Goal: Task Accomplishment & Management: Complete application form

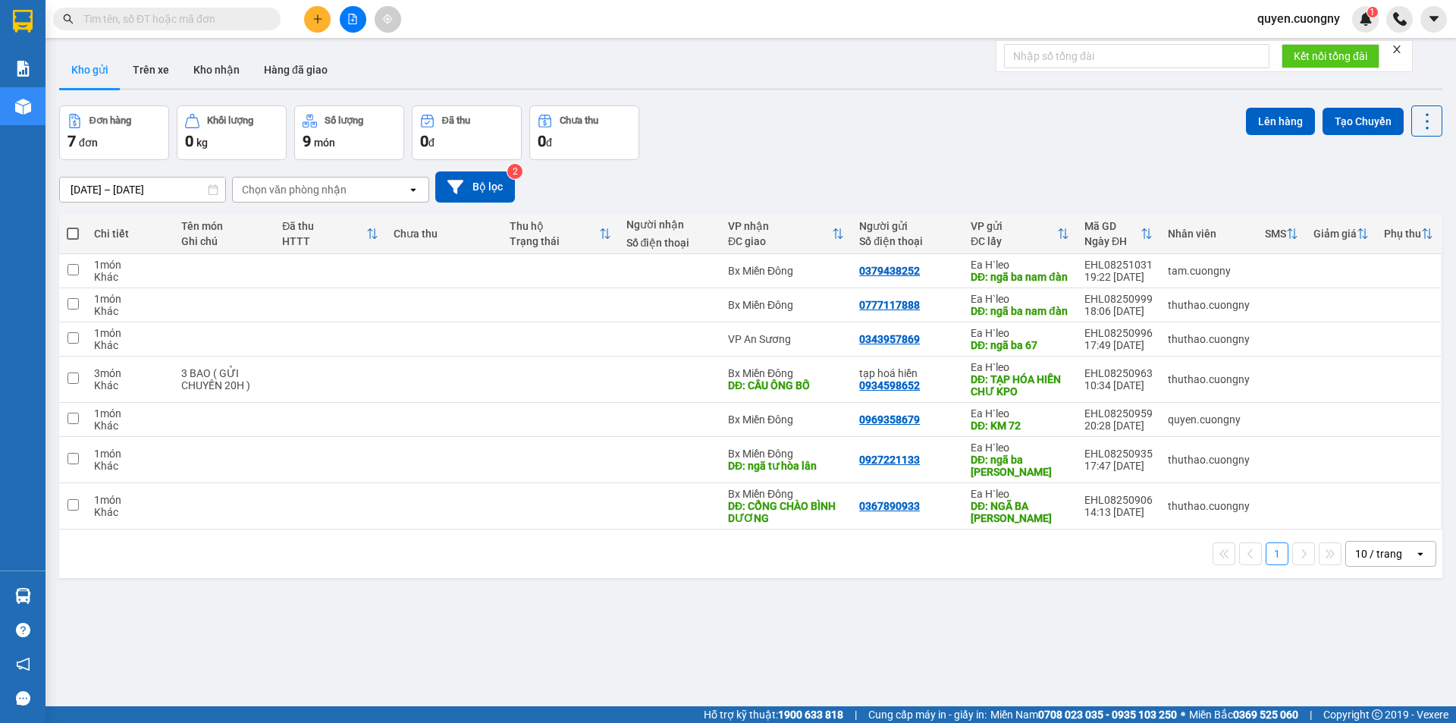
click at [313, 10] on button at bounding box center [317, 19] width 27 height 27
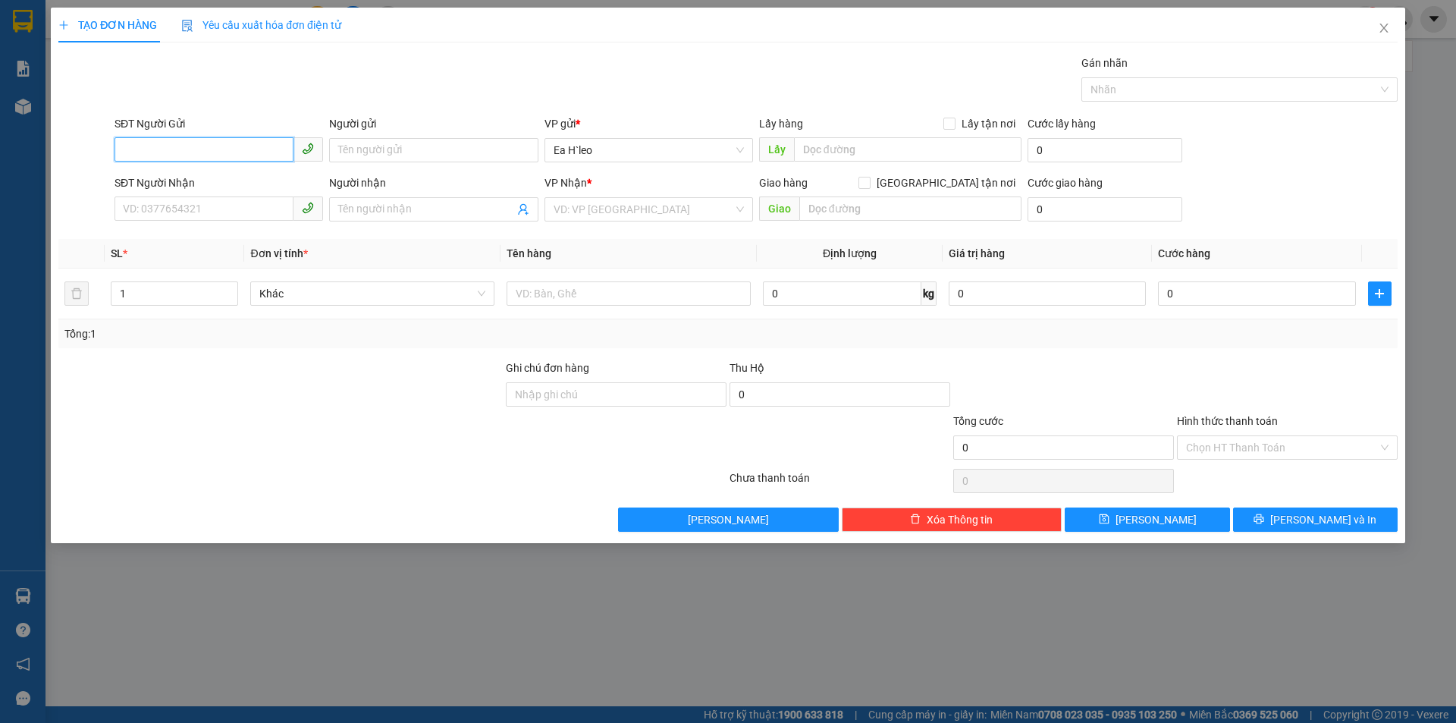
click at [215, 149] on input "SĐT Người Gửi" at bounding box center [204, 149] width 179 height 24
type input "0344783255"
click at [806, 150] on input "text" at bounding box center [908, 149] width 228 height 24
type input "NGÃ BA 67"
click at [657, 202] on input "search" at bounding box center [644, 209] width 180 height 23
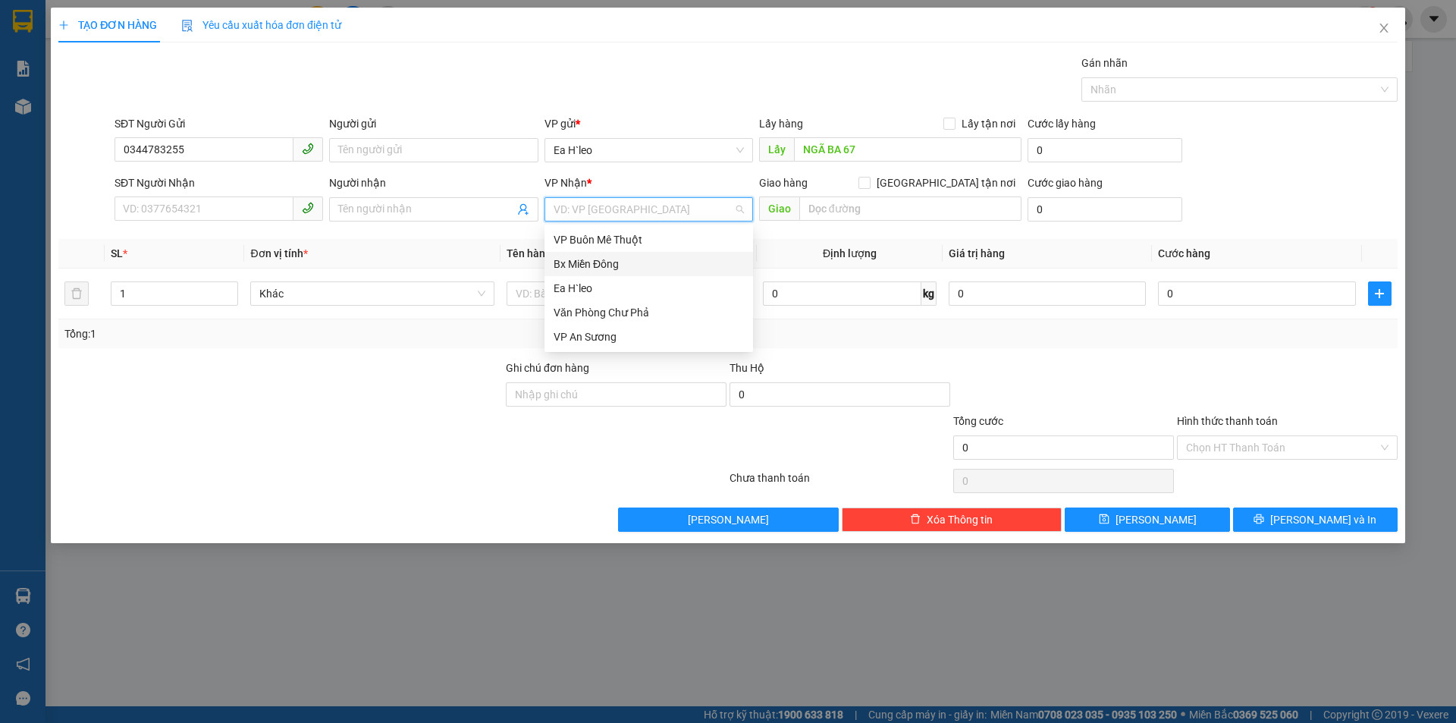
click at [640, 262] on div "Bx Miền Đông" at bounding box center [649, 264] width 190 height 17
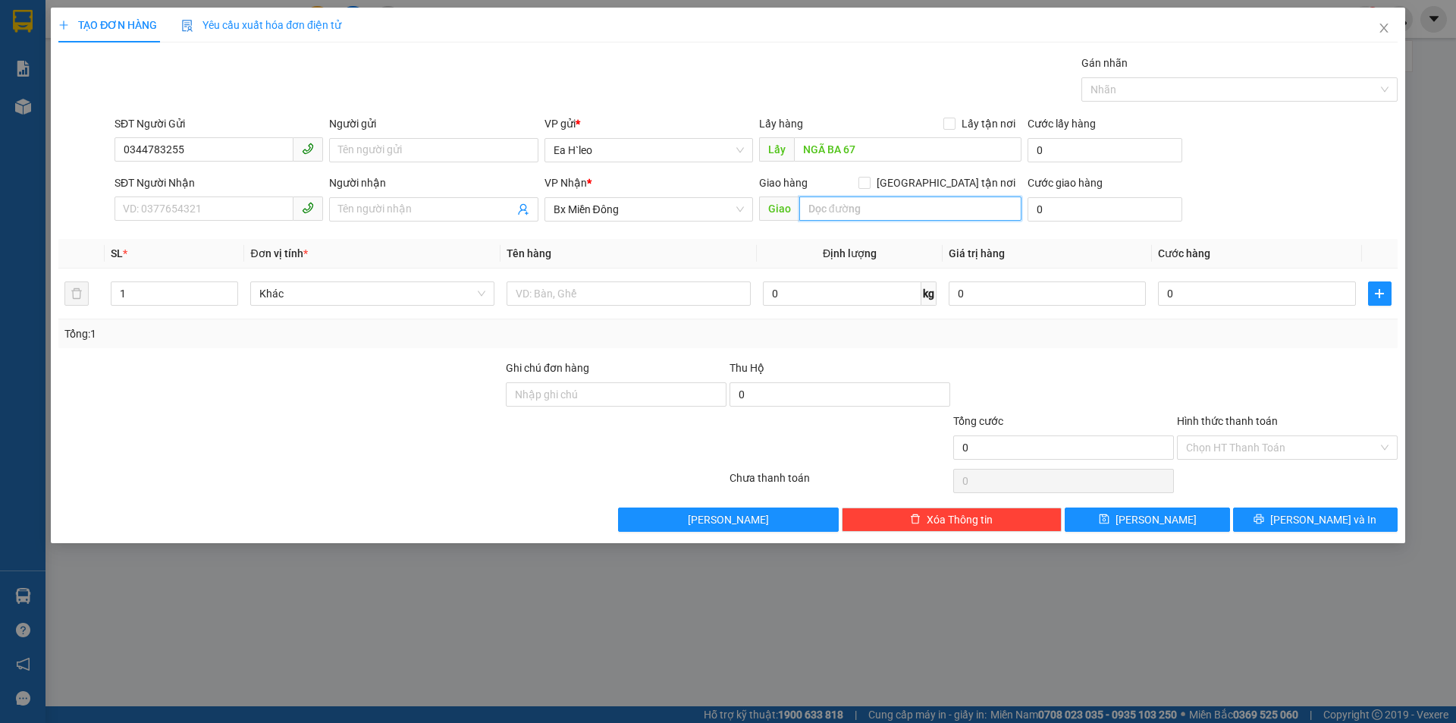
click at [835, 206] on input "text" at bounding box center [910, 208] width 222 height 24
type input "CẦU ÔNG BỐ"
click at [1170, 520] on button "Lưu" at bounding box center [1147, 519] width 165 height 24
click at [1384, 34] on icon "close" at bounding box center [1384, 28] width 12 height 12
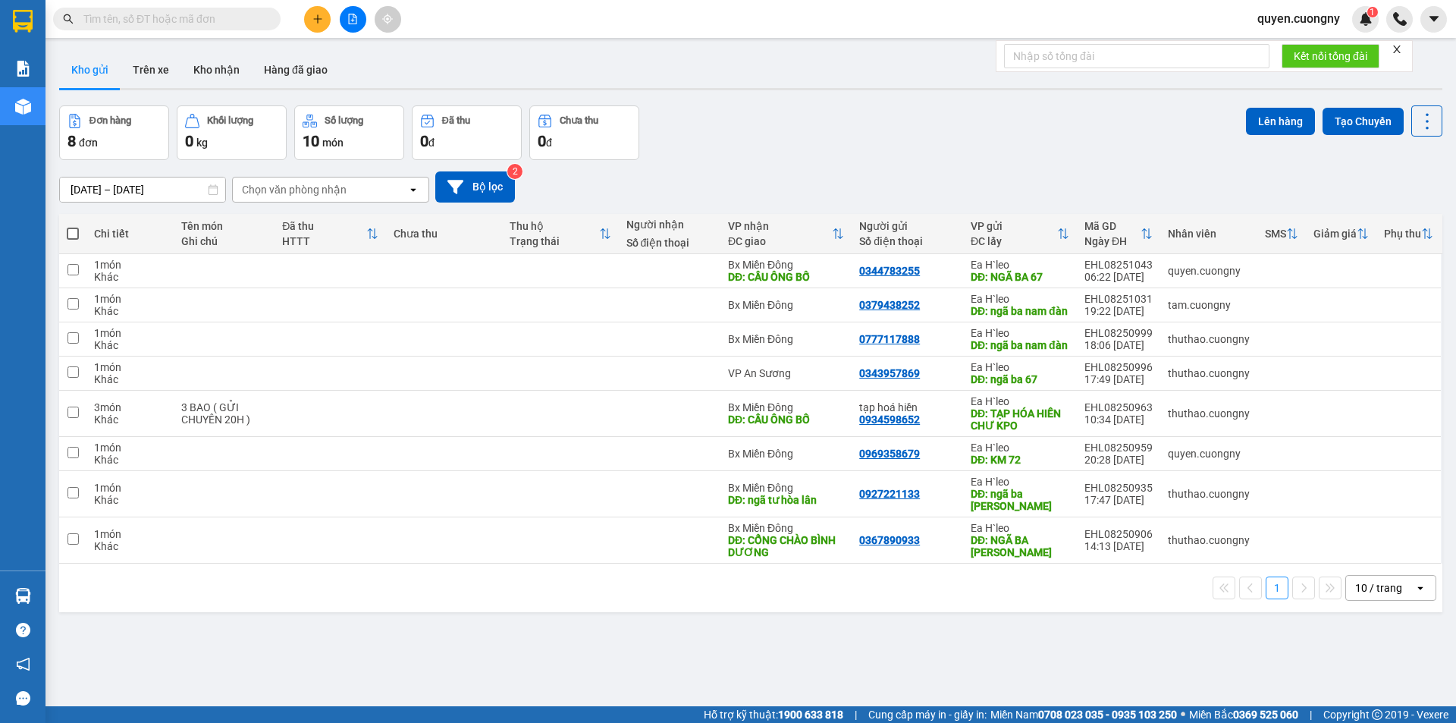
click at [133, 184] on input "11/08/2025 – 13/08/2025" at bounding box center [142, 189] width 165 height 24
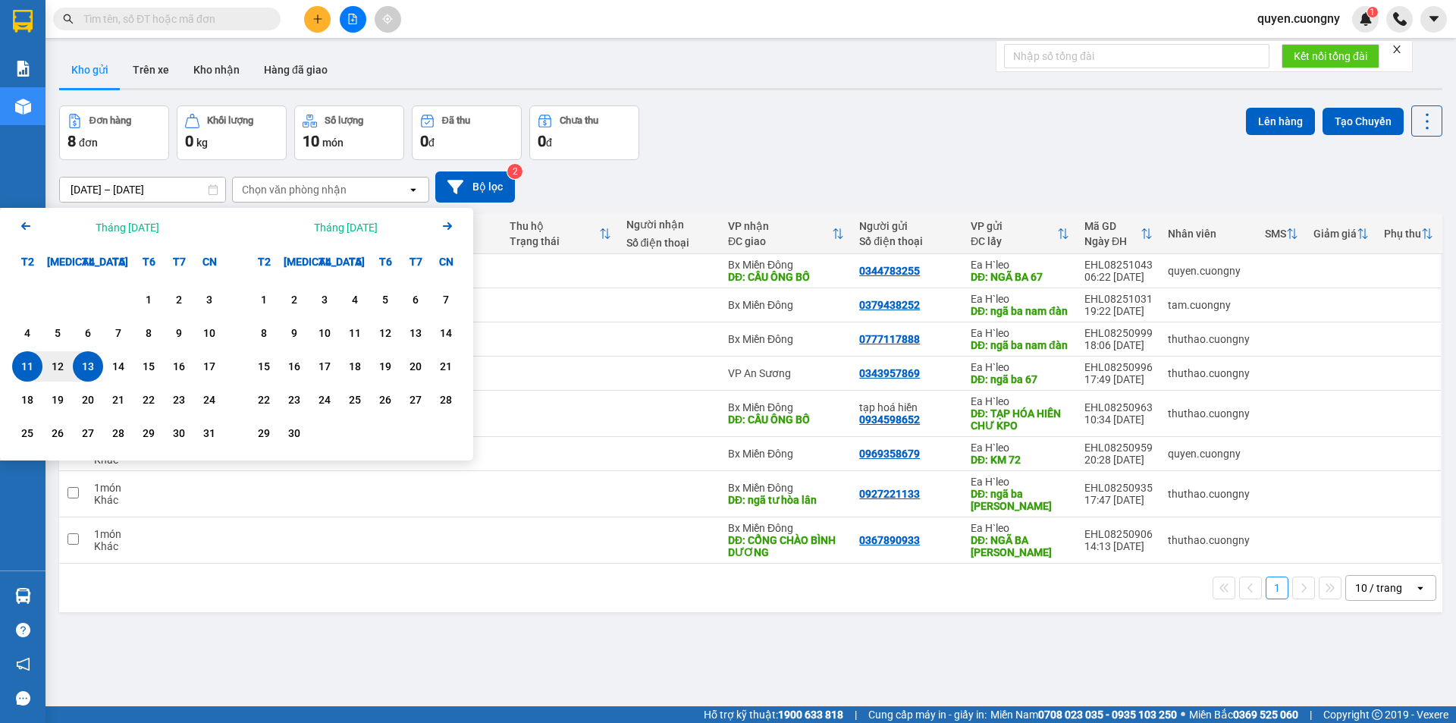
click at [89, 362] on div "13" at bounding box center [87, 366] width 21 height 18
type input "13/08/2025 – 13/08/2025"
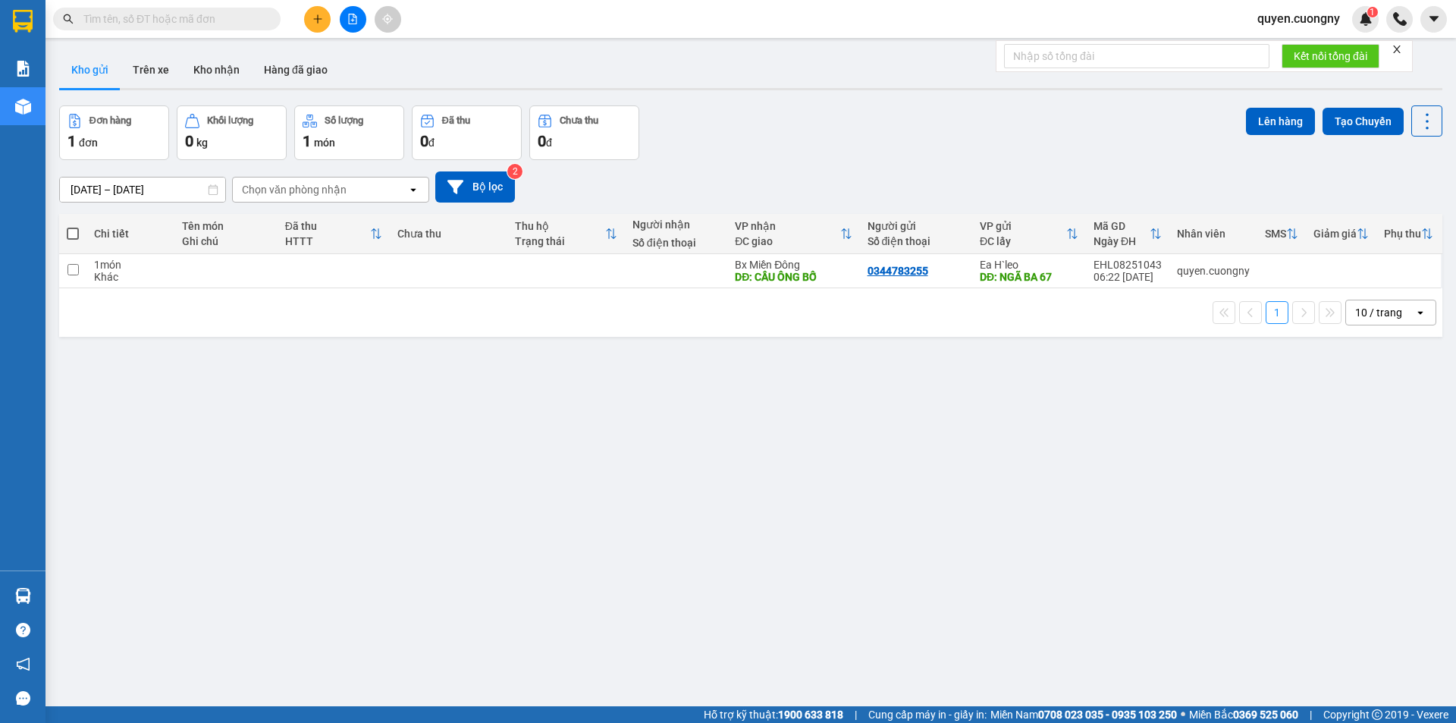
click at [231, 20] on input "text" at bounding box center [172, 19] width 179 height 17
paste input "0987282120"
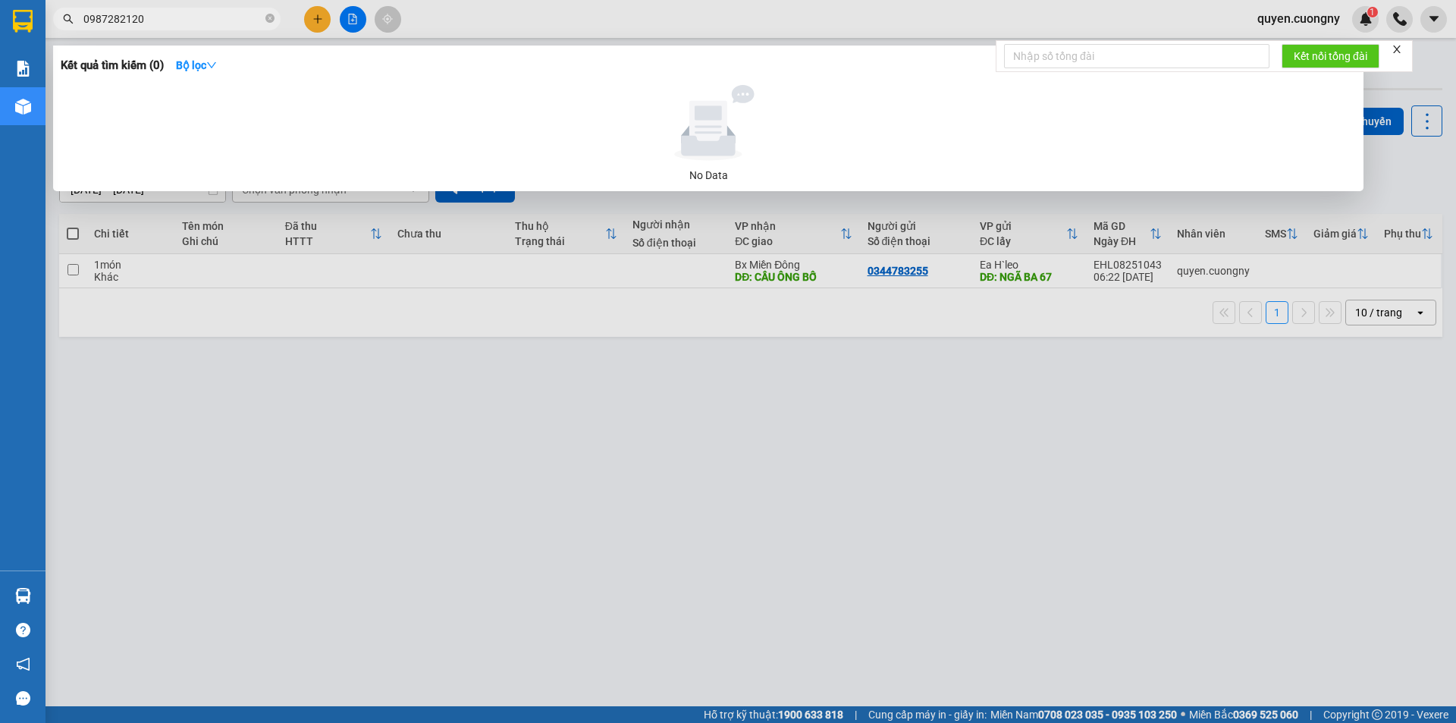
type input "0987282120"
click at [451, 26] on div at bounding box center [728, 361] width 1456 height 723
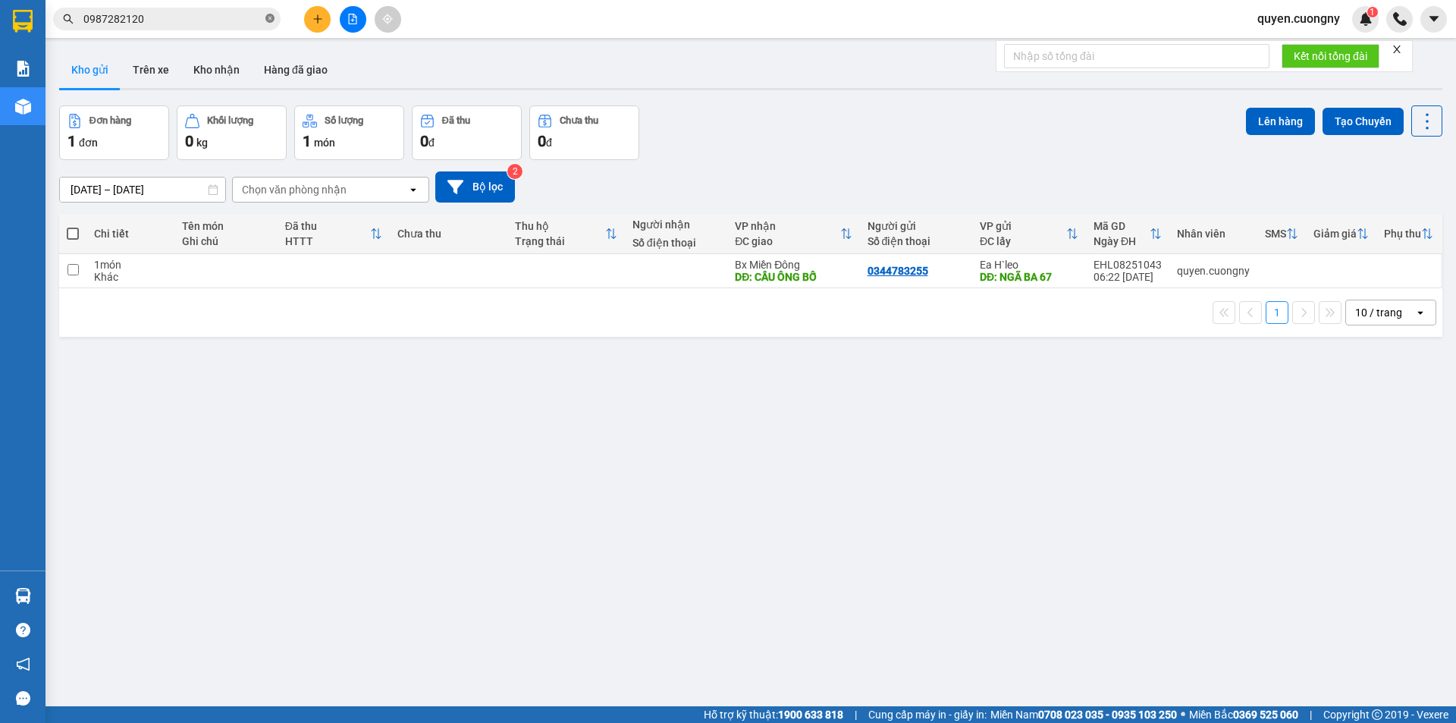
click at [266, 20] on icon "close-circle" at bounding box center [269, 18] width 9 height 9
click at [223, 19] on input "text" at bounding box center [172, 19] width 179 height 17
click at [251, 20] on input "text" at bounding box center [172, 19] width 179 height 17
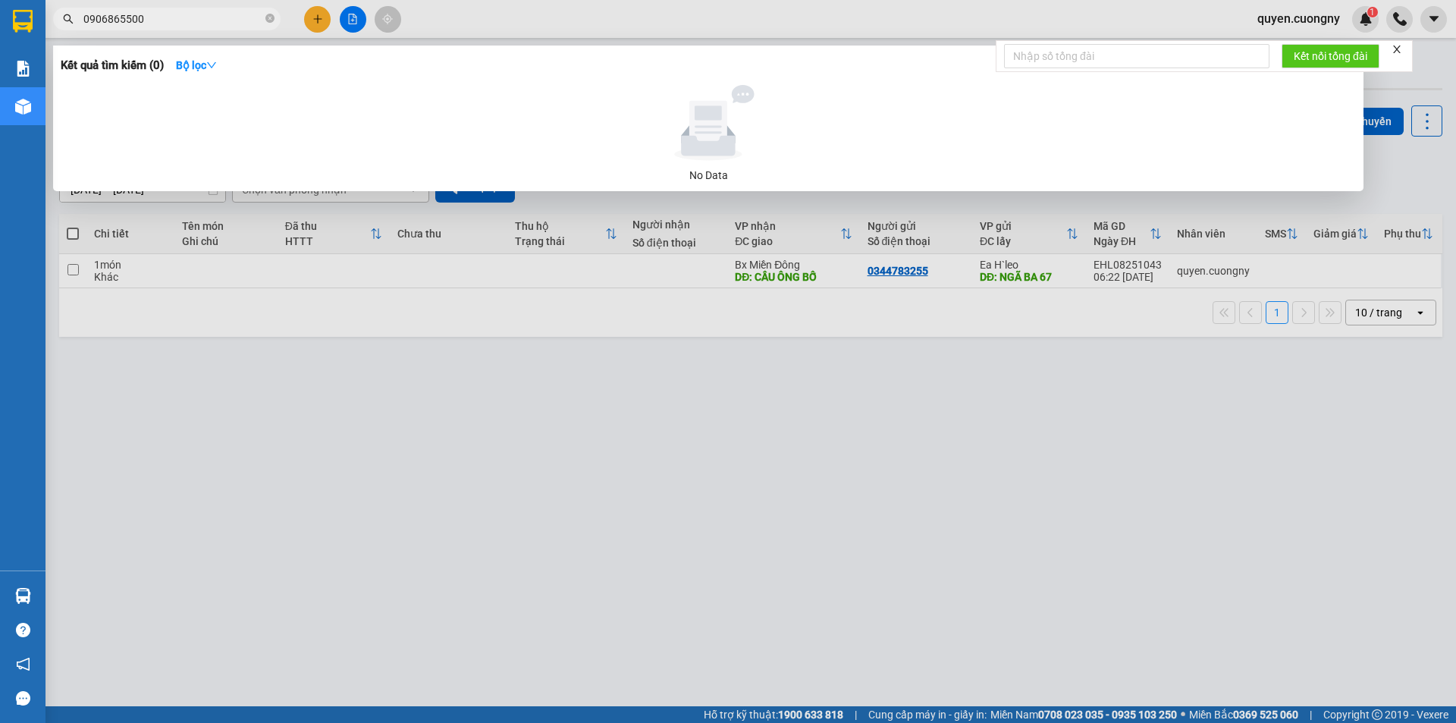
type input "0906865500"
drag, startPoint x: 727, startPoint y: 456, endPoint x: 716, endPoint y: 451, distance: 12.6
click at [723, 454] on div at bounding box center [728, 361] width 1456 height 723
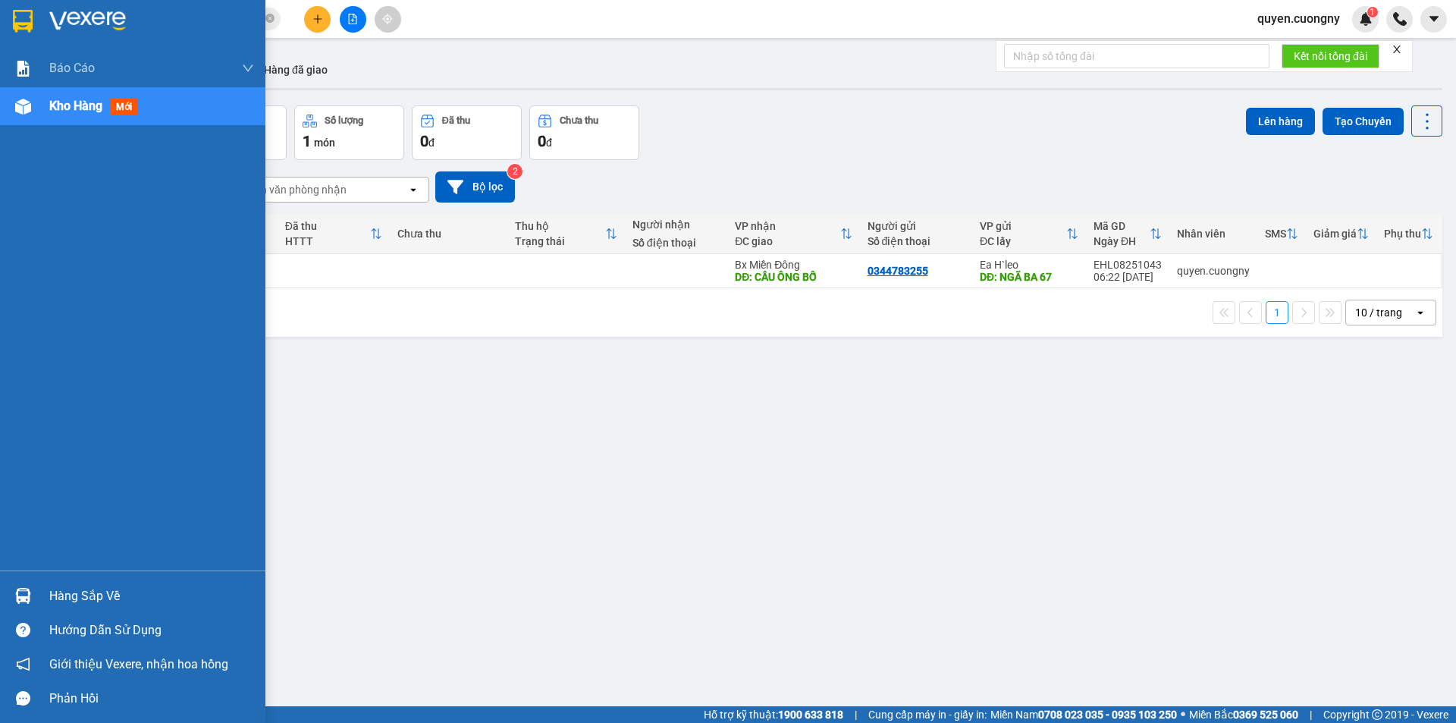
click at [16, 13] on img at bounding box center [23, 21] width 20 height 23
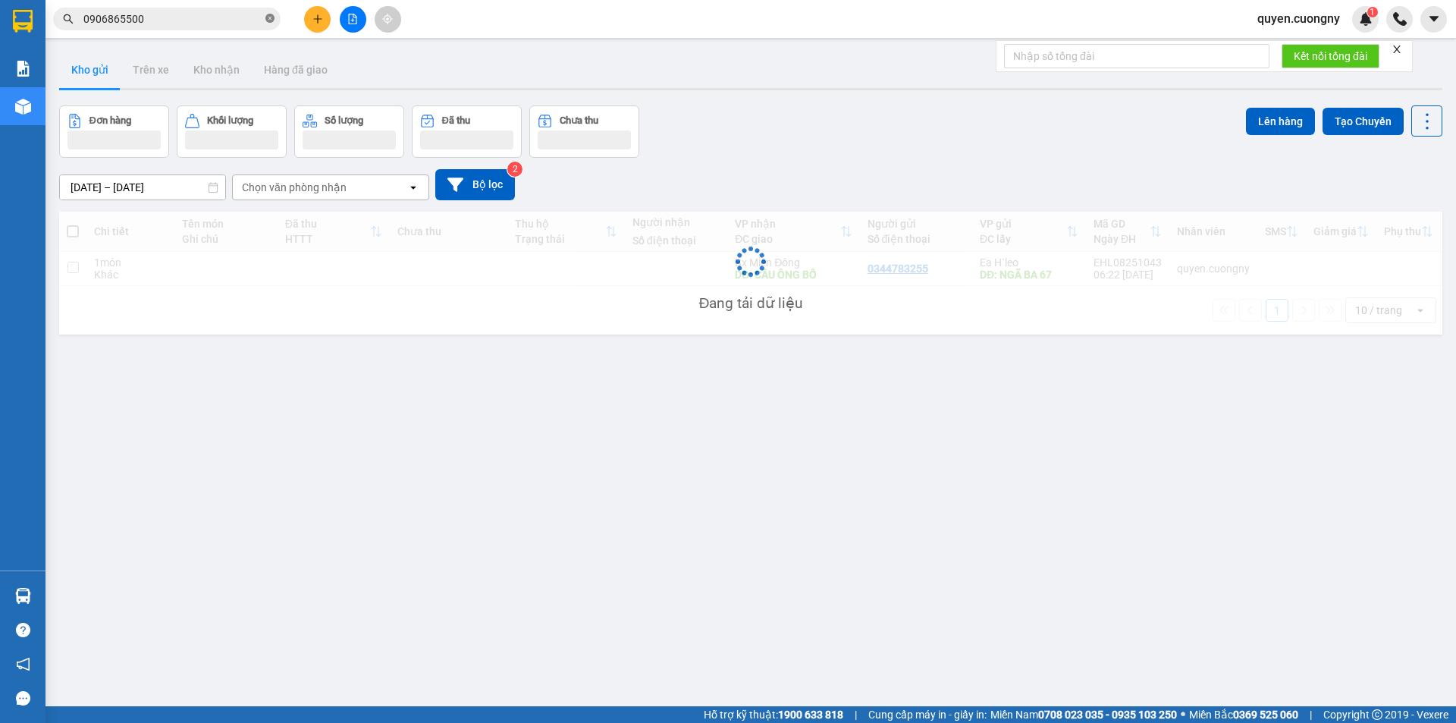
click at [270, 19] on icon "close-circle" at bounding box center [269, 18] width 9 height 9
click at [520, 19] on div "Kết quả tìm kiếm ( 0 ) Bộ lọc No Data quyen.cuongny 1" at bounding box center [728, 19] width 1456 height 38
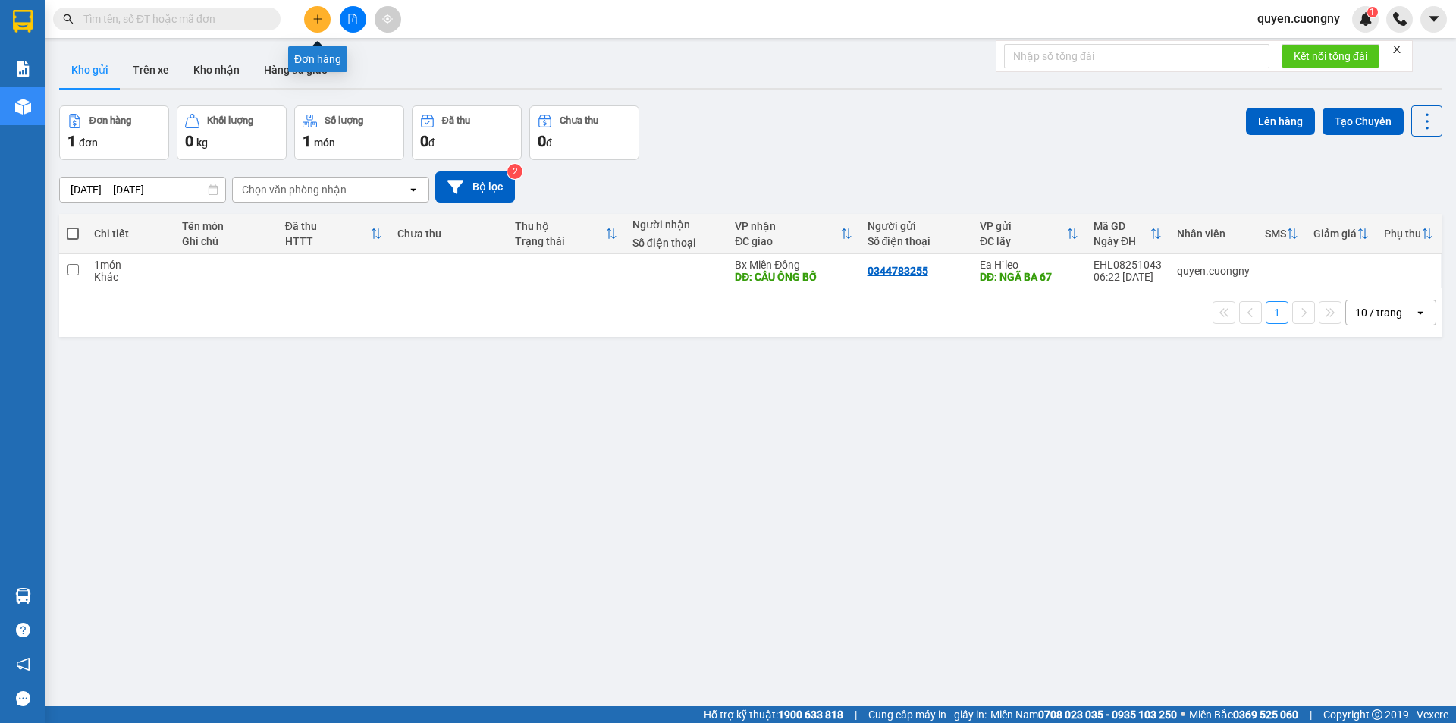
click at [307, 19] on button at bounding box center [317, 19] width 27 height 27
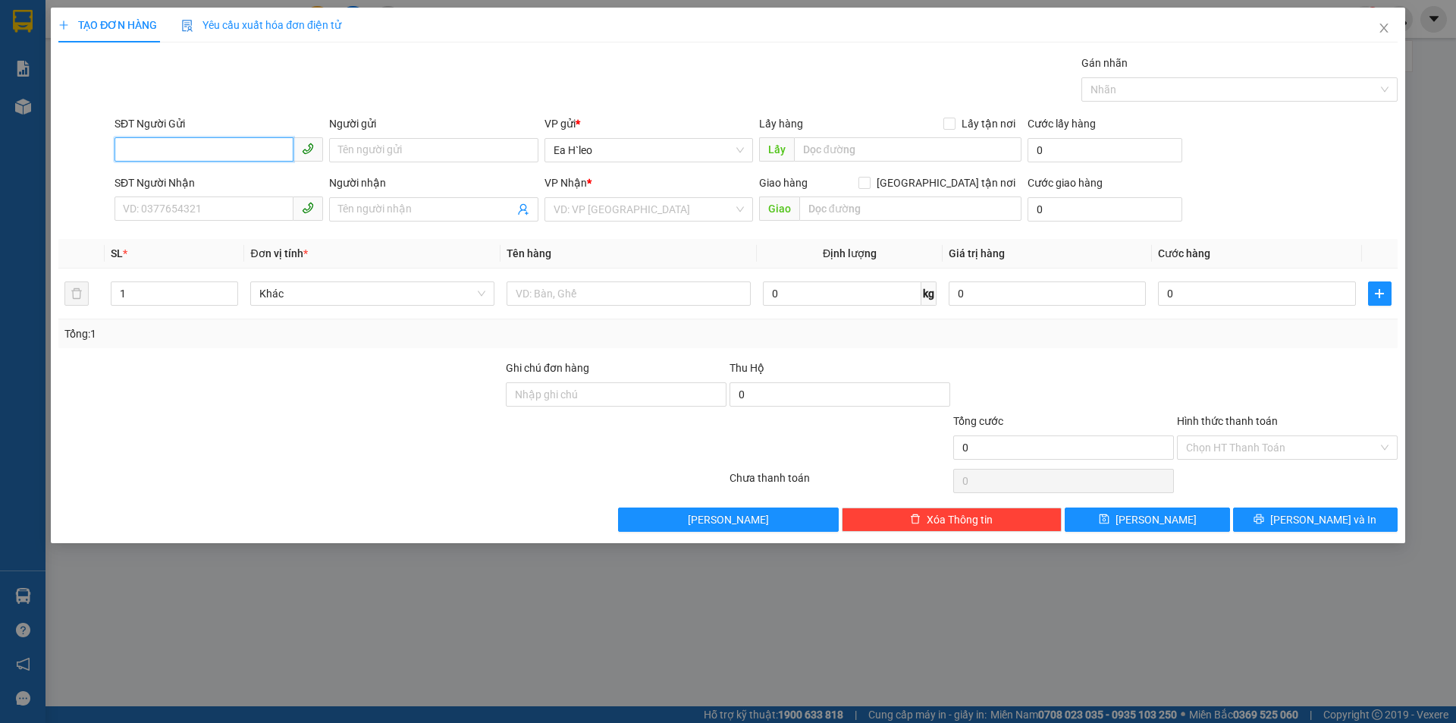
click at [226, 148] on input "SĐT Người Gửi" at bounding box center [204, 149] width 179 height 24
type input "0943968308"
click at [199, 181] on div "0943968308" at bounding box center [219, 180] width 190 height 17
type input "km 72"
type input "0989066301"
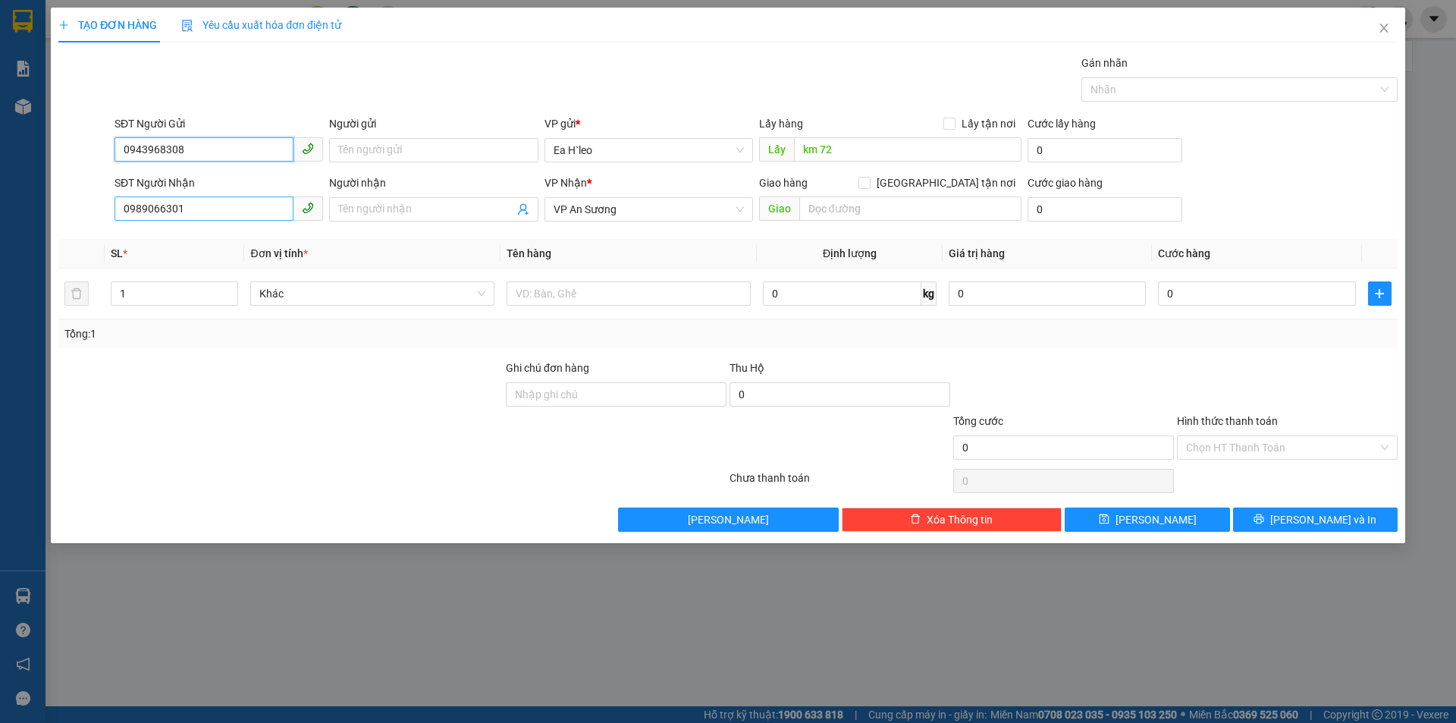
type input "0943968308"
click at [225, 215] on input "0989066301" at bounding box center [204, 208] width 179 height 24
click at [620, 210] on span "VP An Sương" at bounding box center [649, 209] width 190 height 23
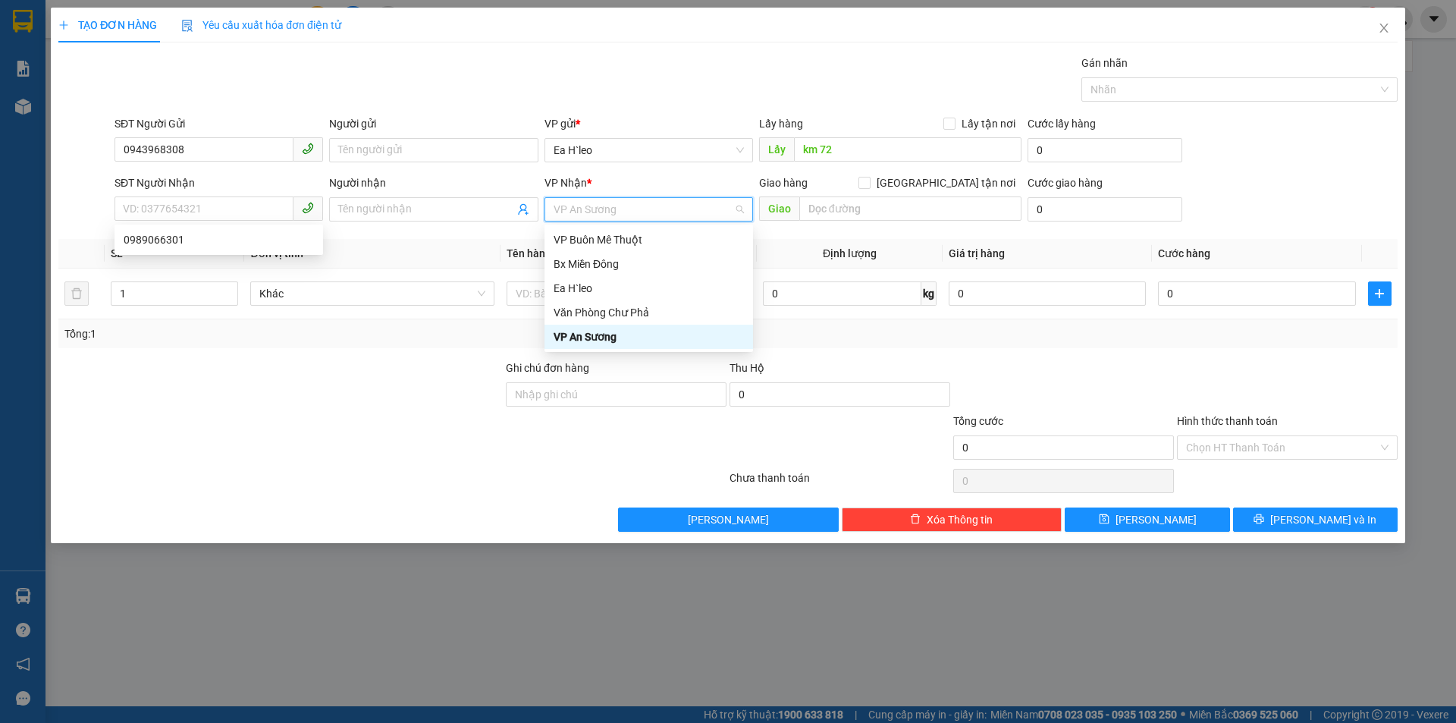
click at [620, 210] on span "VP An Sương" at bounding box center [649, 209] width 190 height 23
drag, startPoint x: 620, startPoint y: 265, endPoint x: 717, endPoint y: 250, distance: 97.6
click at [623, 265] on div "Bx Miền Đông" at bounding box center [649, 264] width 190 height 17
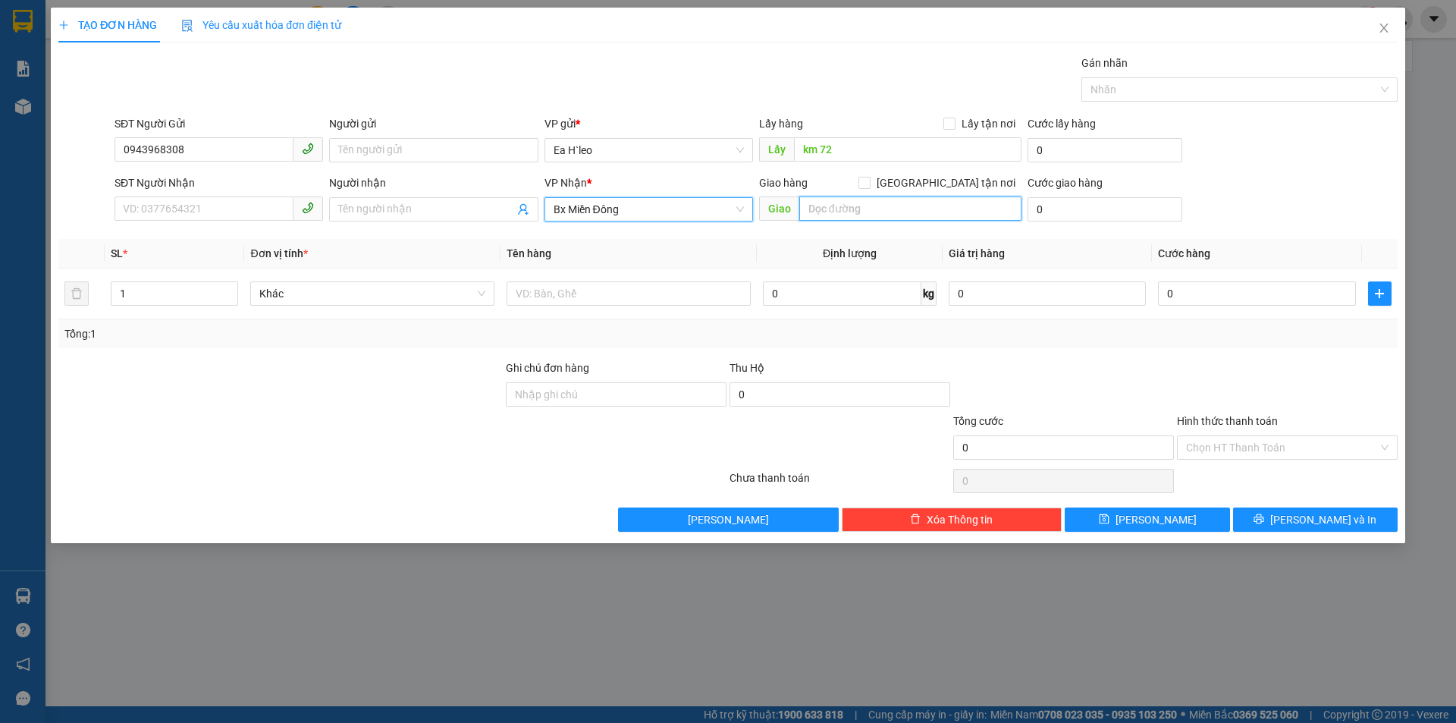
click at [864, 207] on input "text" at bounding box center [910, 208] width 222 height 24
type input "t"
click at [811, 205] on input "trạm thu phí Lái Thiêu" at bounding box center [910, 208] width 222 height 24
type input "Trạm thu phí Lái Thiêu"
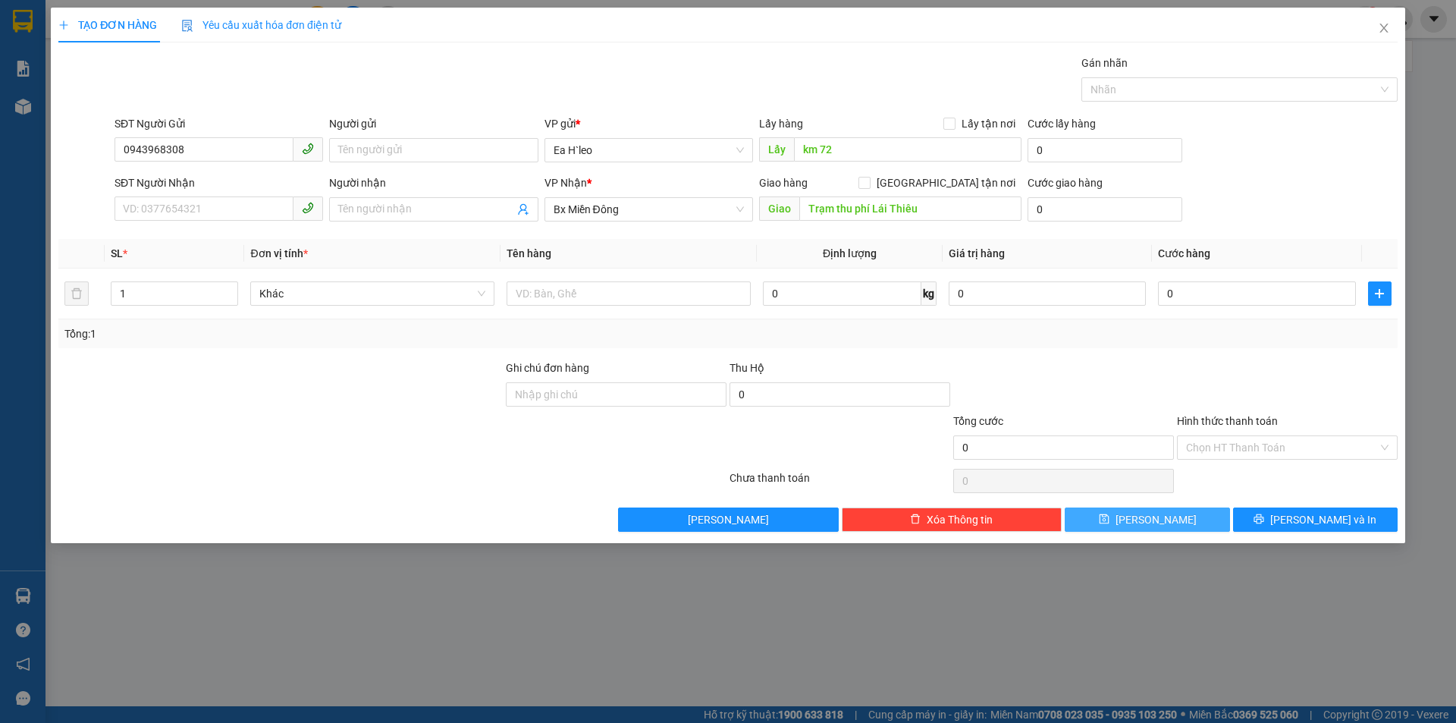
click at [1154, 526] on span "Lưu" at bounding box center [1156, 519] width 81 height 17
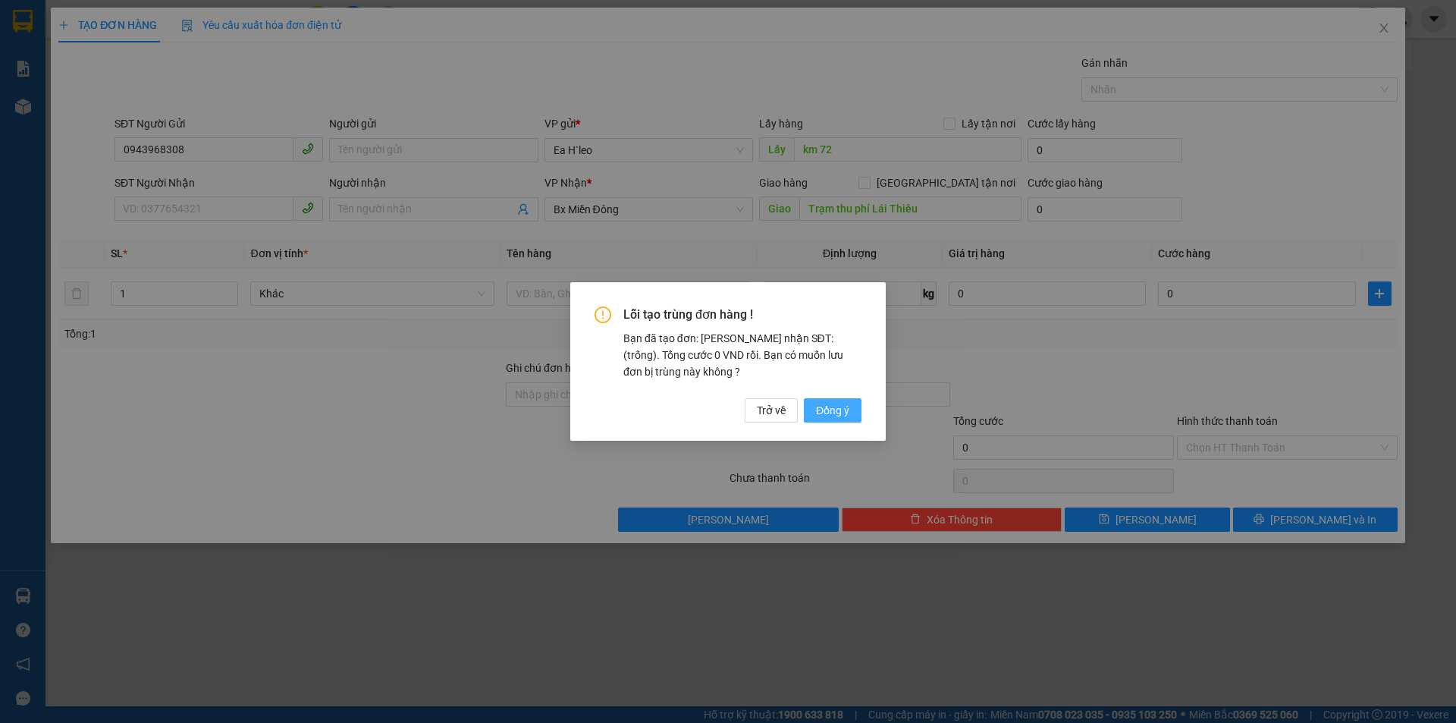
click at [839, 413] on span "Đồng ý" at bounding box center [832, 410] width 33 height 17
